Goal: Book appointment/travel/reservation

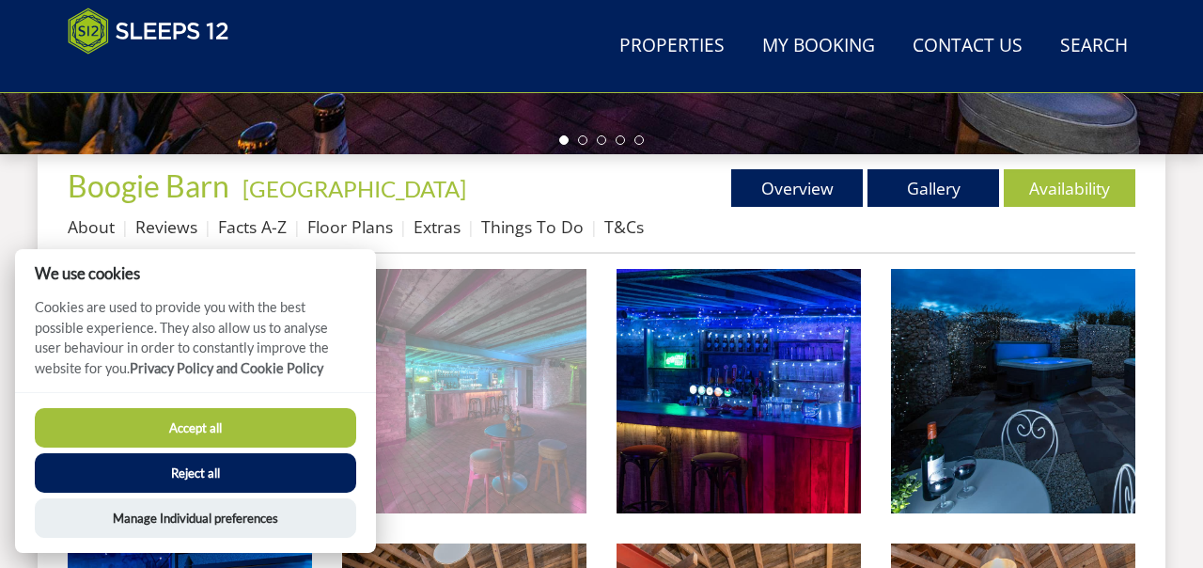
scroll to position [640, 0]
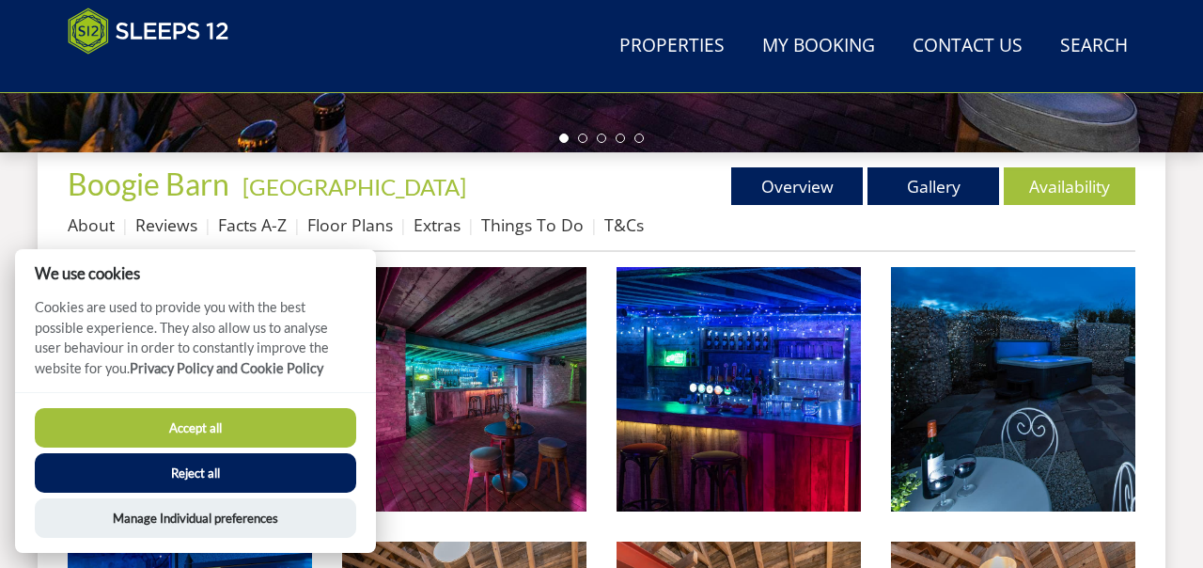
click at [255, 439] on button "Accept all" at bounding box center [196, 427] width 322 height 39
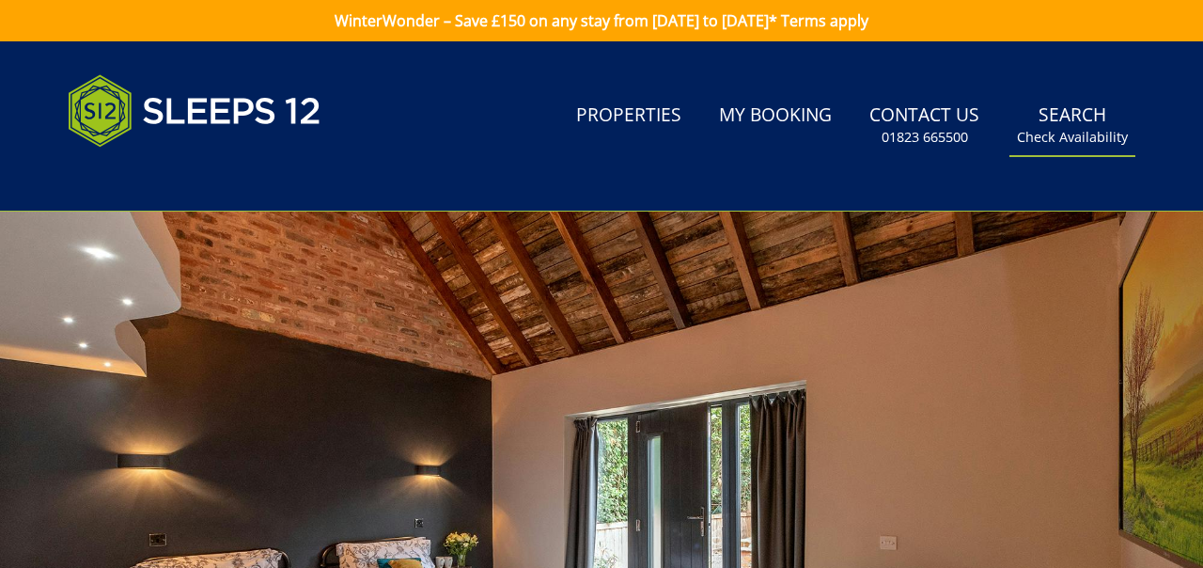
click at [1078, 140] on small "Check Availability" at bounding box center [1072, 137] width 111 height 19
click at [1071, 111] on link "Search Check Availability" at bounding box center [1073, 125] width 126 height 61
click at [1057, 140] on small "Check Availability" at bounding box center [1072, 137] width 111 height 19
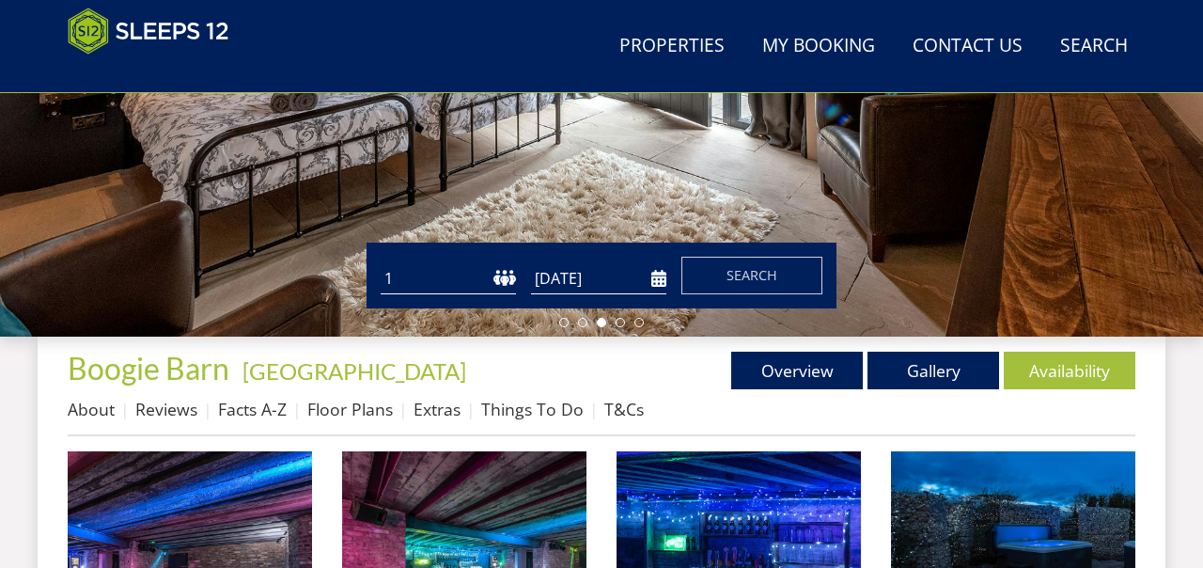
scroll to position [515, 0]
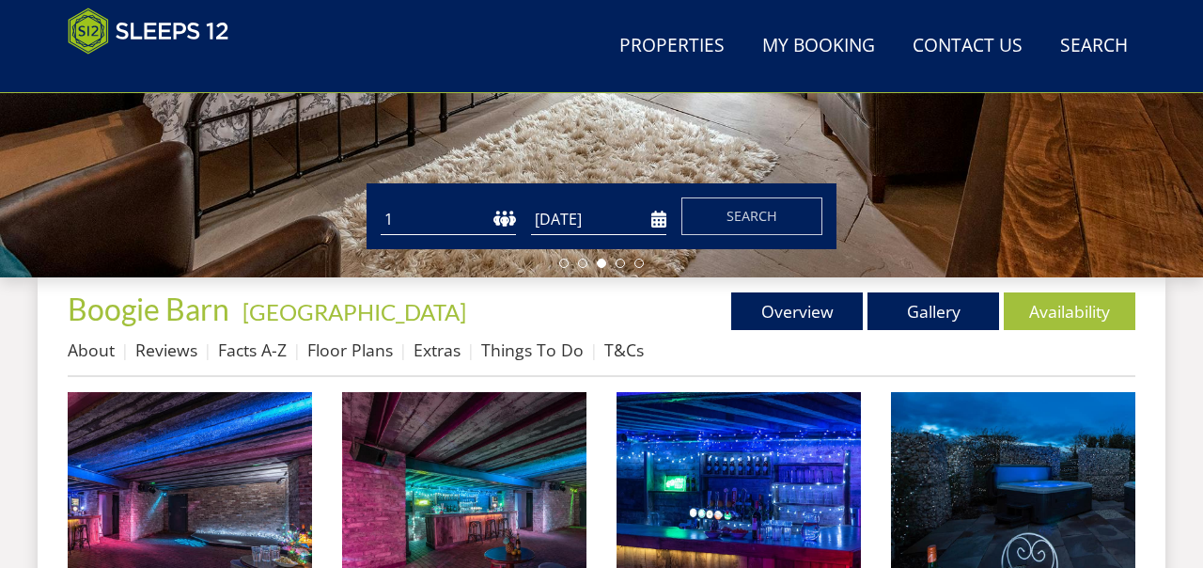
select select "18"
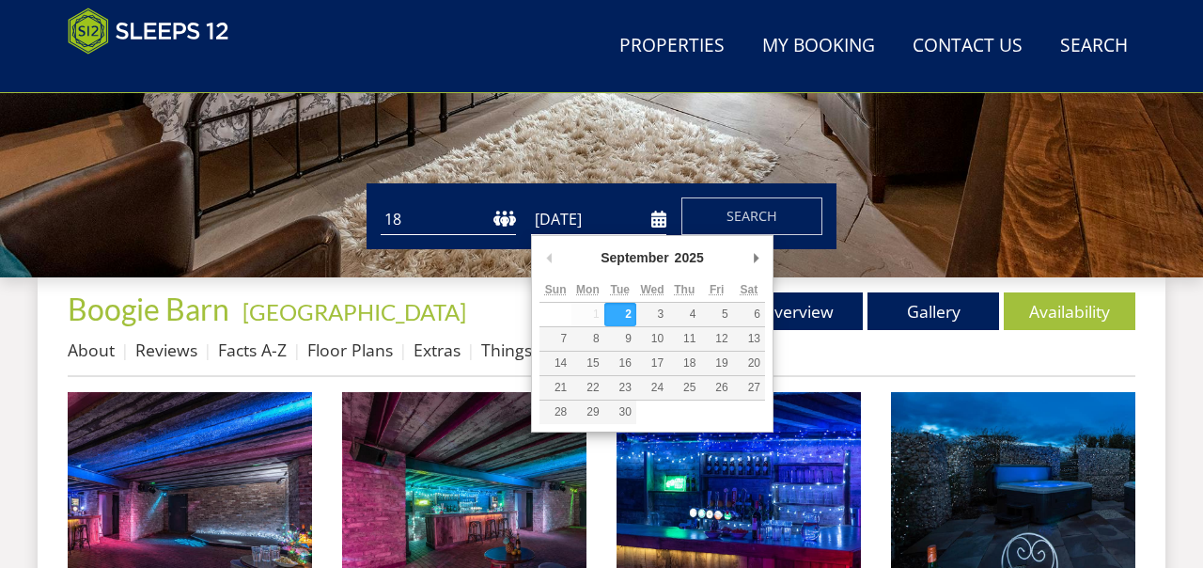
click at [659, 219] on input "[DATE]" at bounding box center [598, 219] width 135 height 31
type input "[DATE]"
drag, startPoint x: 599, startPoint y: 387, endPoint x: 683, endPoint y: 238, distance: 171.8
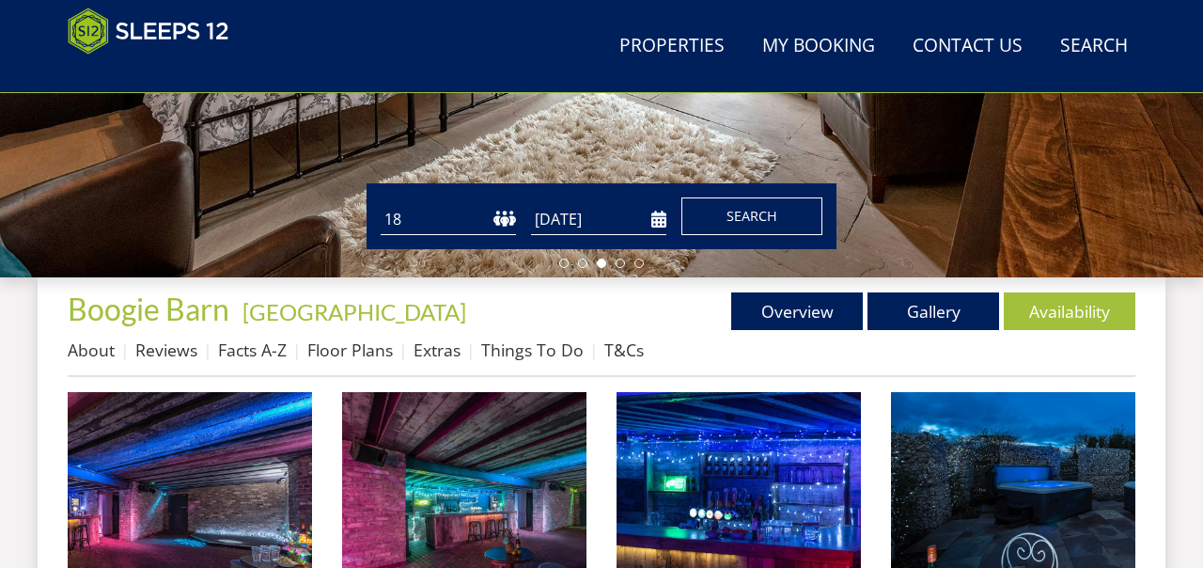
click at [724, 216] on button "Search" at bounding box center [752, 216] width 141 height 38
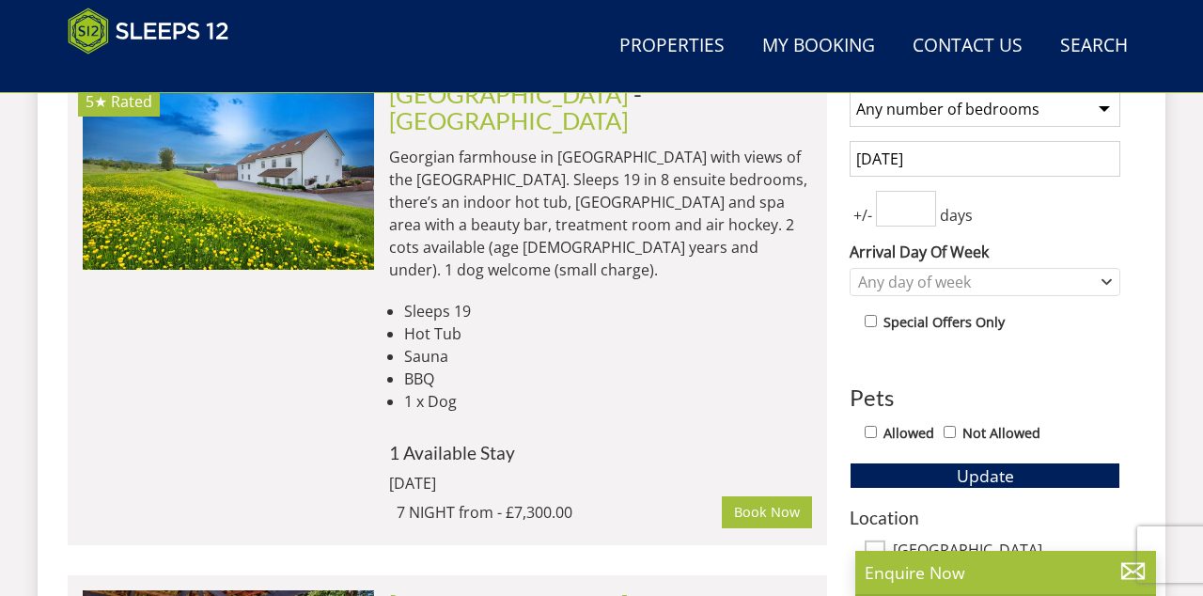
scroll to position [820, 0]
click at [870, 435] on input "Allowed" at bounding box center [871, 432] width 12 height 12
checkbox input "true"
click at [876, 159] on input "[DATE]" at bounding box center [985, 159] width 271 height 36
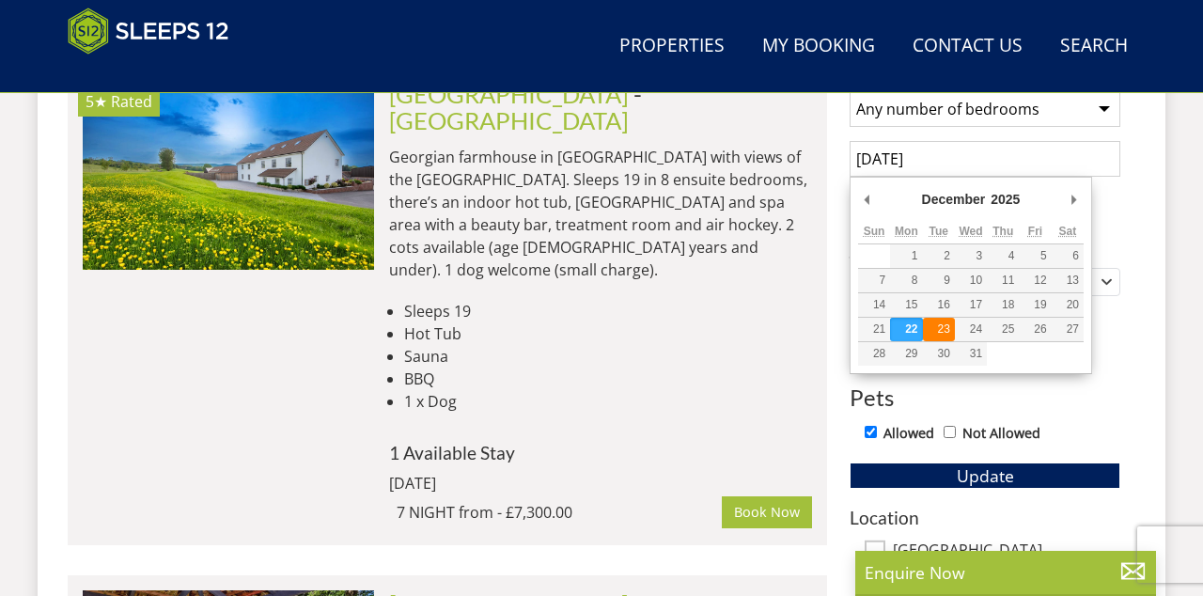
type input "[DATE]"
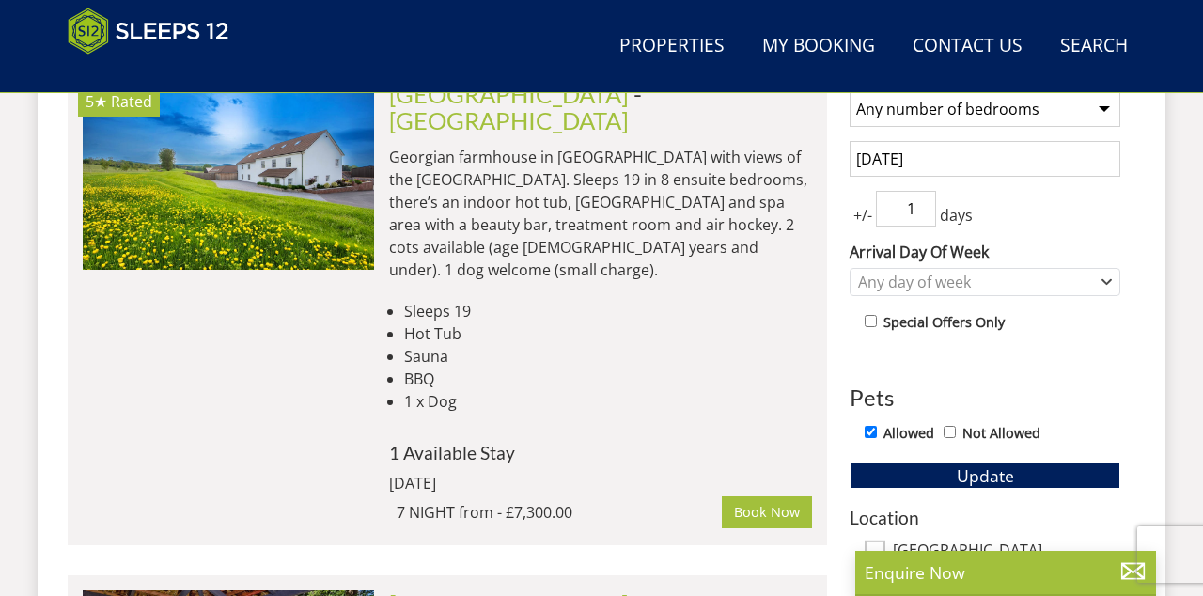
click at [921, 207] on input "1" at bounding box center [906, 209] width 60 height 36
click at [921, 207] on input "2" at bounding box center [906, 209] width 60 height 36
click at [921, 207] on input "3" at bounding box center [906, 209] width 60 height 36
type input "4"
click at [921, 207] on input "4" at bounding box center [906, 209] width 60 height 36
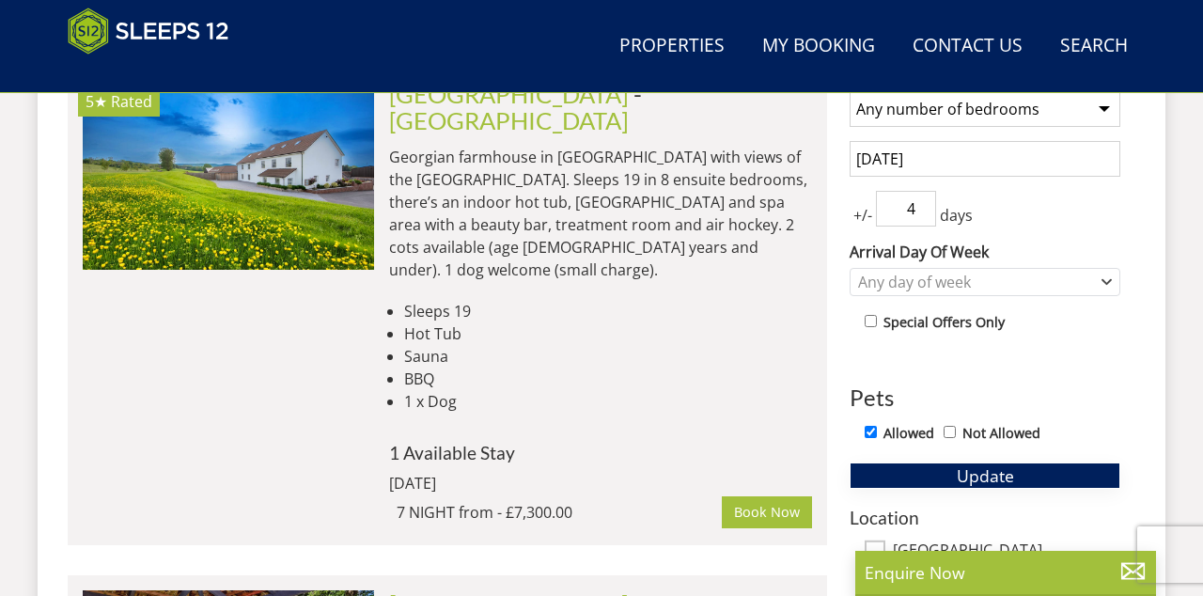
click at [959, 474] on span "Update" at bounding box center [985, 475] width 57 height 23
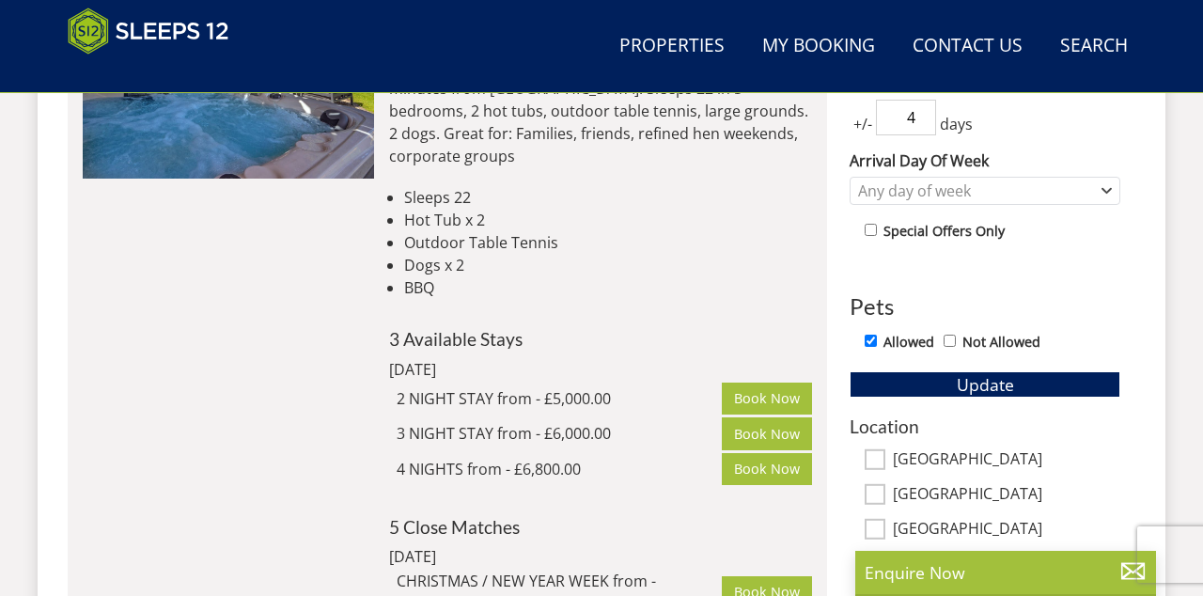
scroll to position [924, 0]
